Goal: Transaction & Acquisition: Purchase product/service

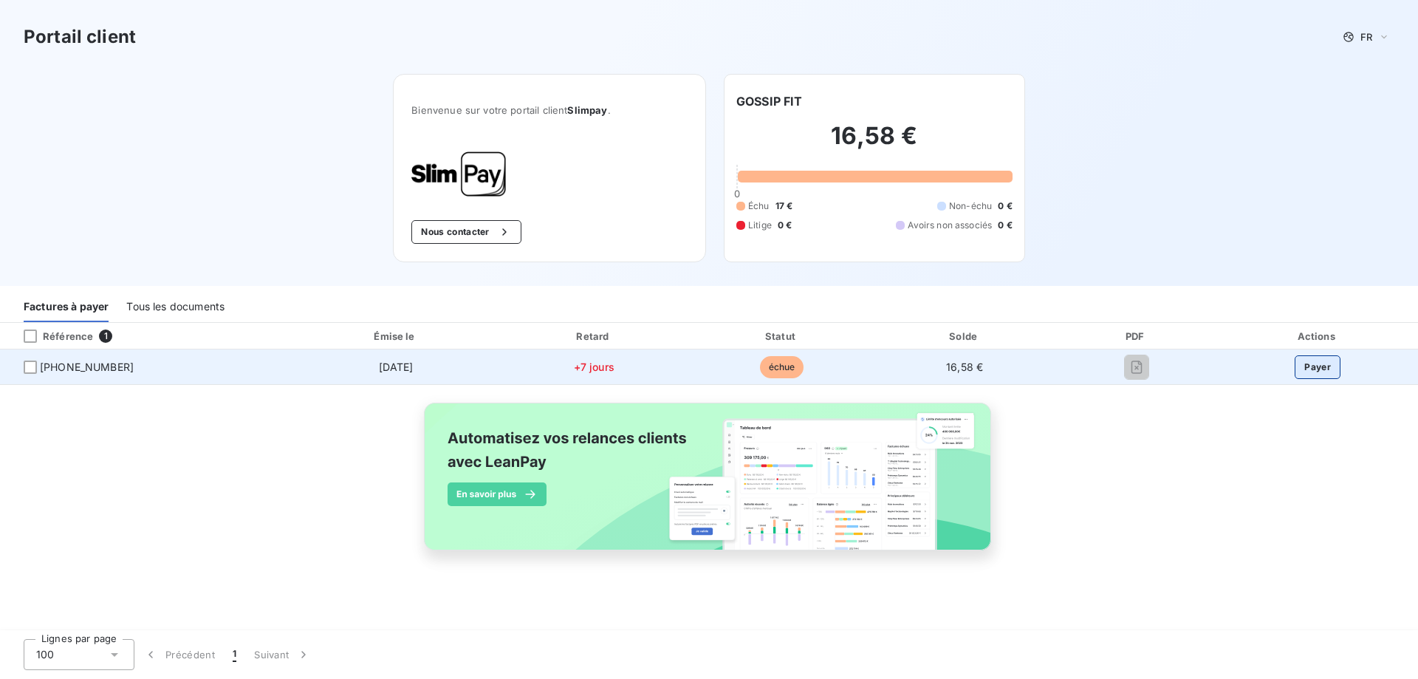
click at [1311, 366] on button "Payer" at bounding box center [1318, 367] width 46 height 24
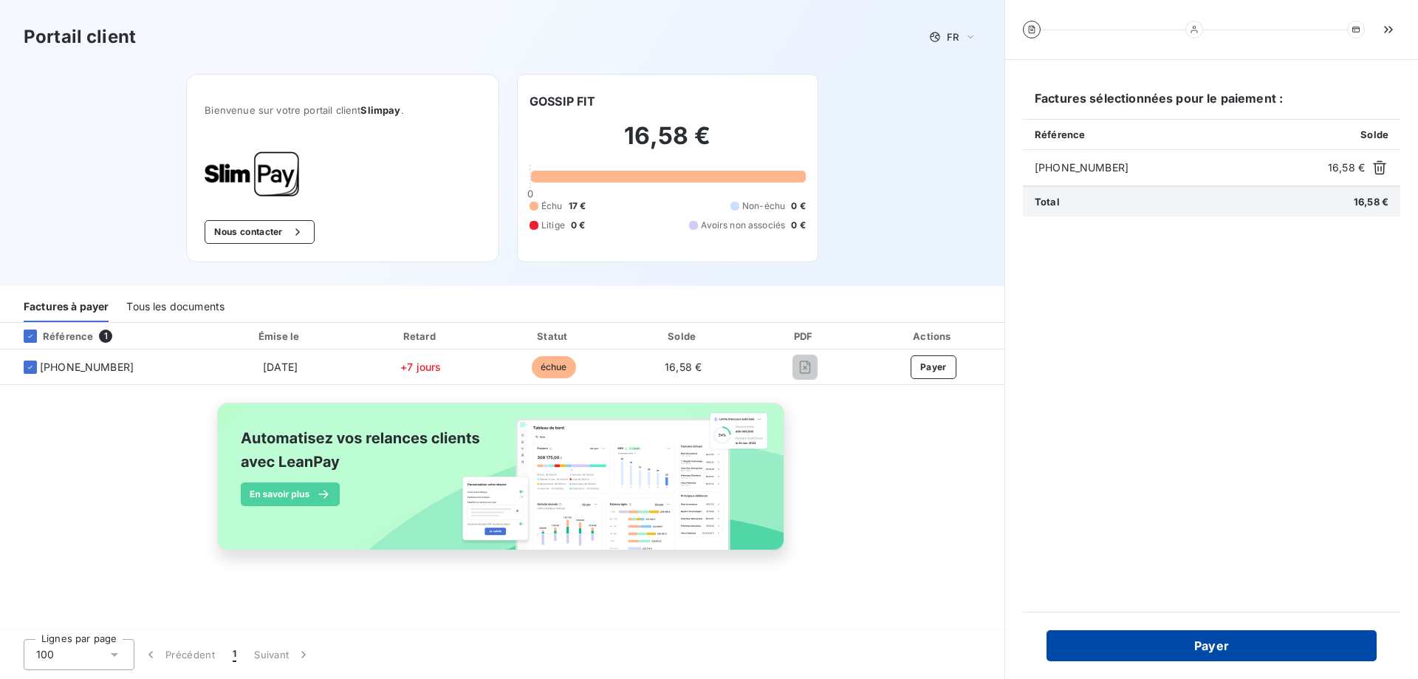
click at [1233, 652] on button "Payer" at bounding box center [1212, 645] width 330 height 31
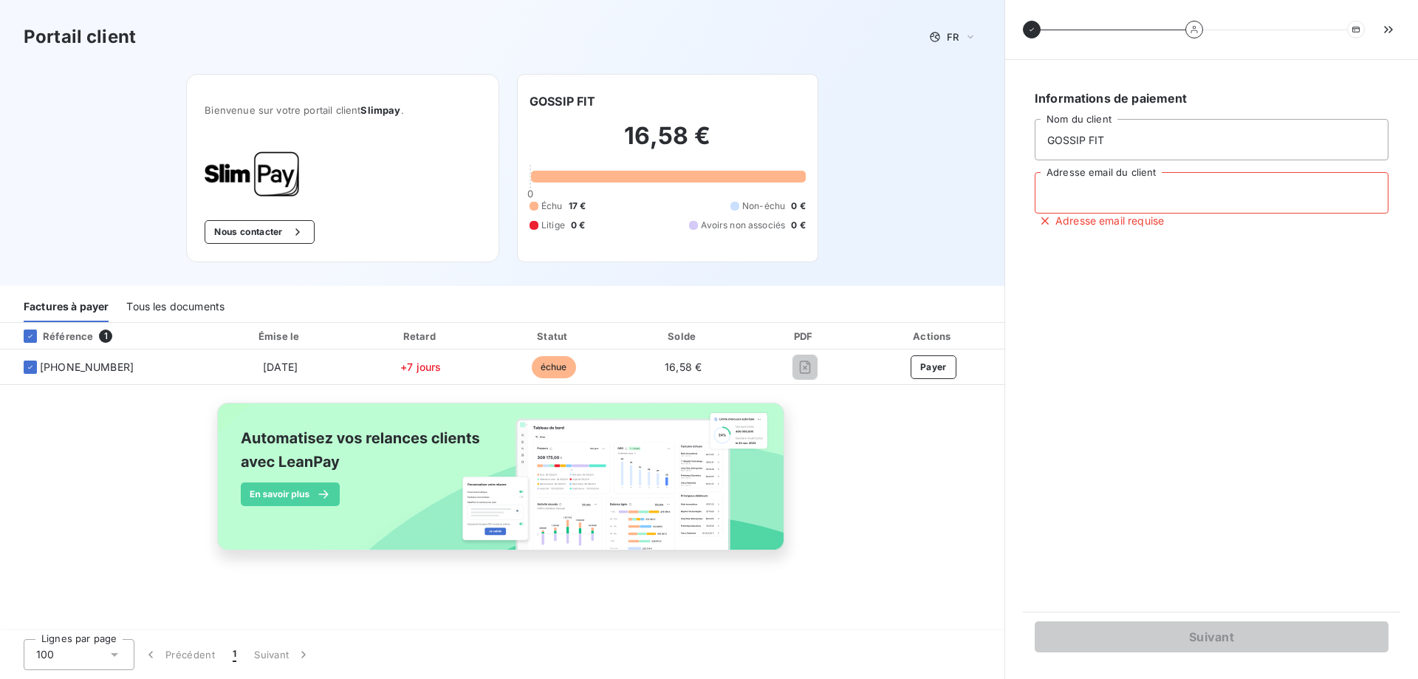
click at [1132, 194] on input "Adresse email du client" at bounding box center [1212, 192] width 354 height 41
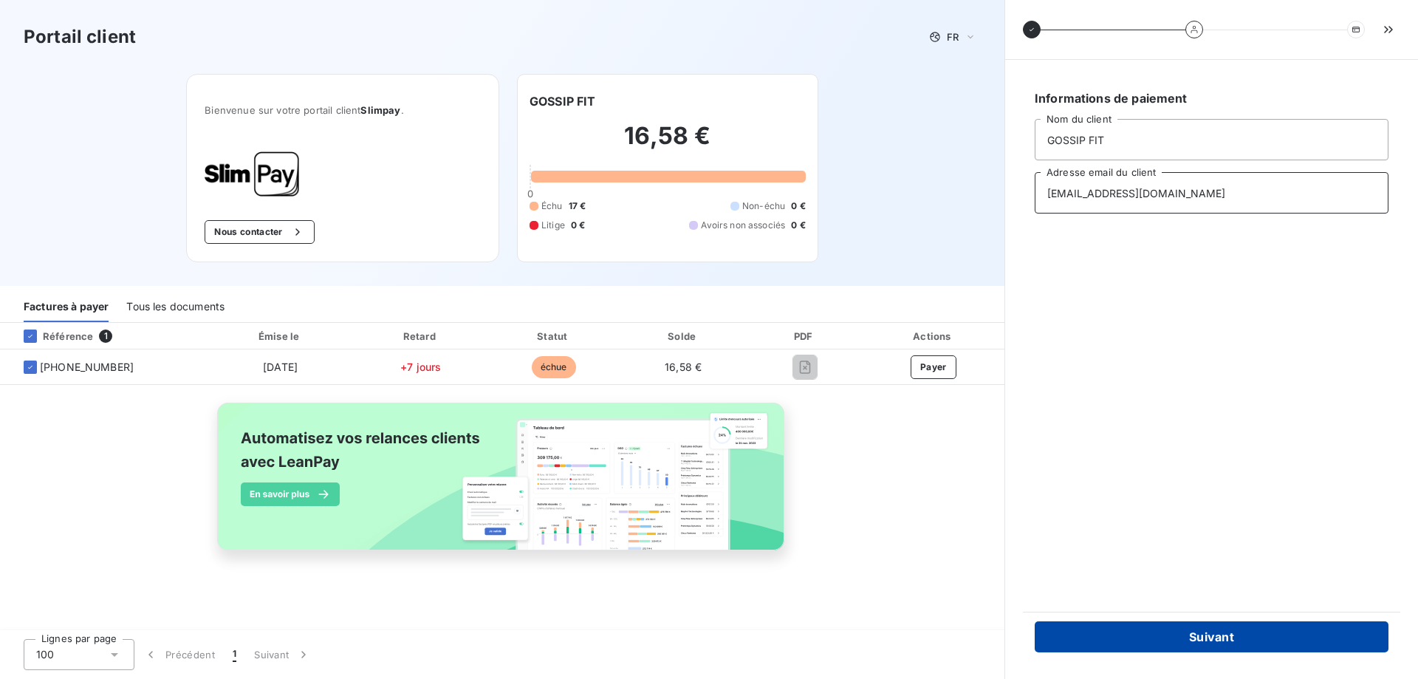
type input "gossipfit78@gmail.com"
click at [1228, 632] on button "Suivant" at bounding box center [1212, 636] width 354 height 31
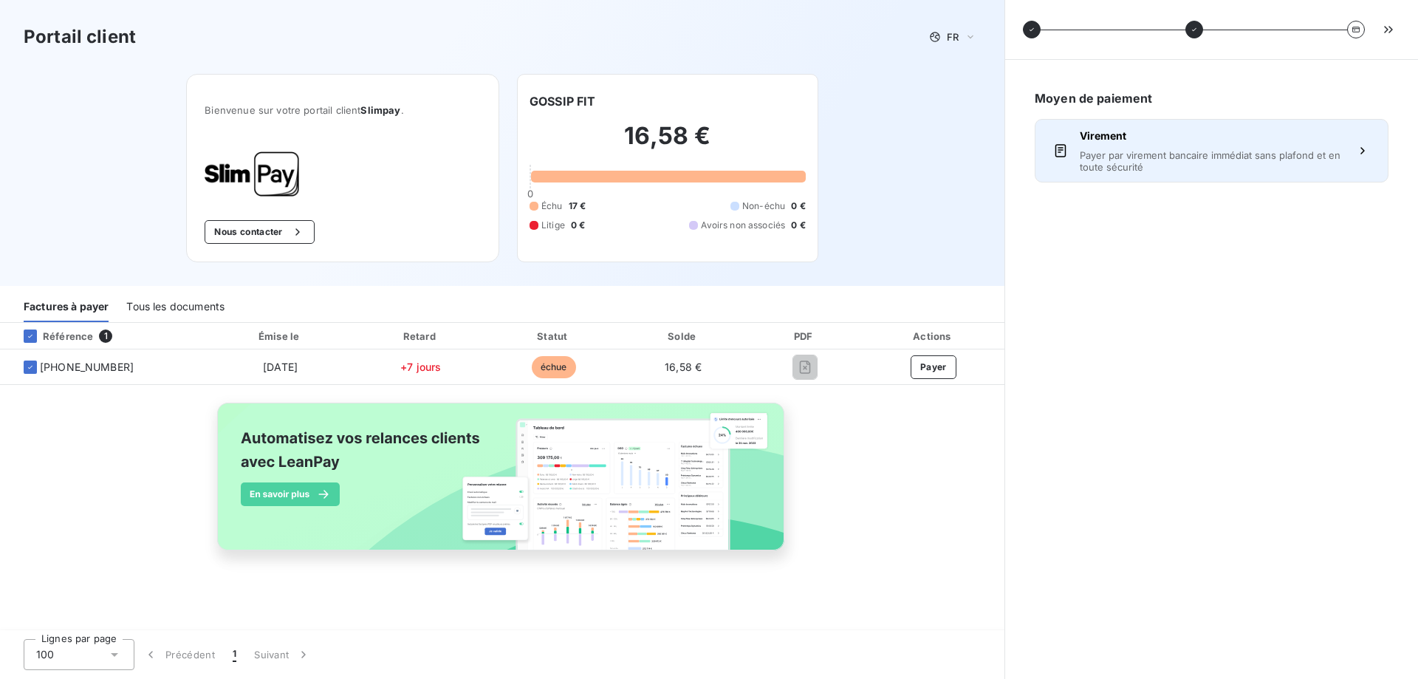
click at [1341, 152] on span "Payer par virement bancaire immédiat sans plafond et en toute sécurité" at bounding box center [1212, 161] width 264 height 24
